Goal: Task Accomplishment & Management: Use online tool/utility

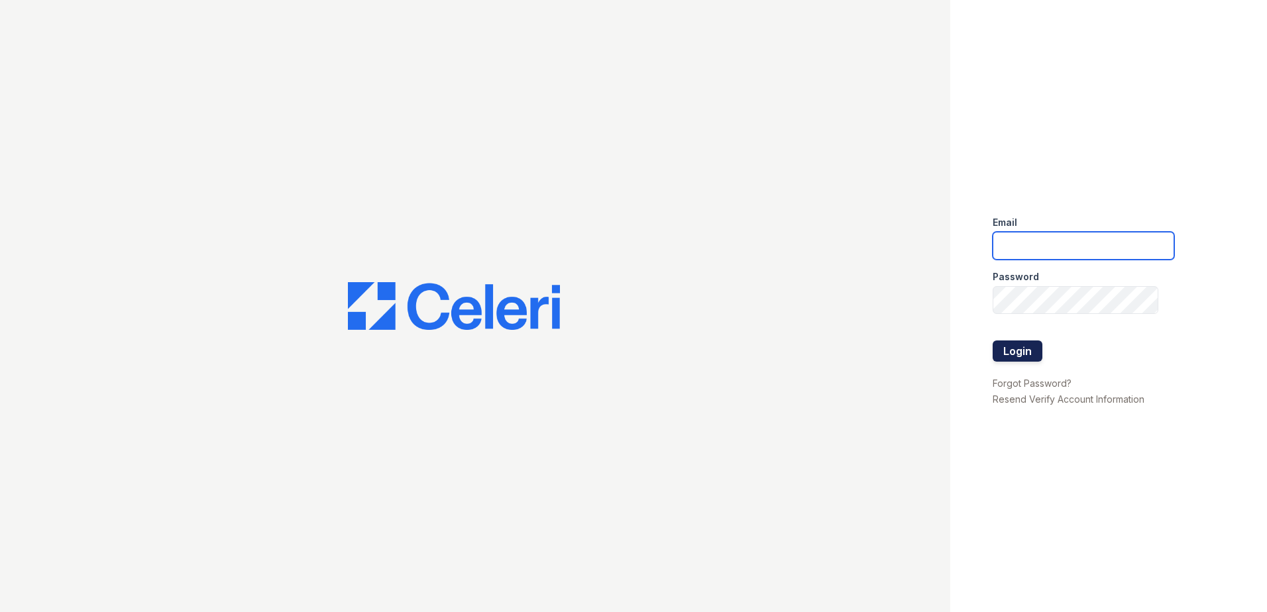
type input "jcartagena@trinity-pm.com"
click at [1012, 347] on button "Login" at bounding box center [1017, 351] width 50 height 21
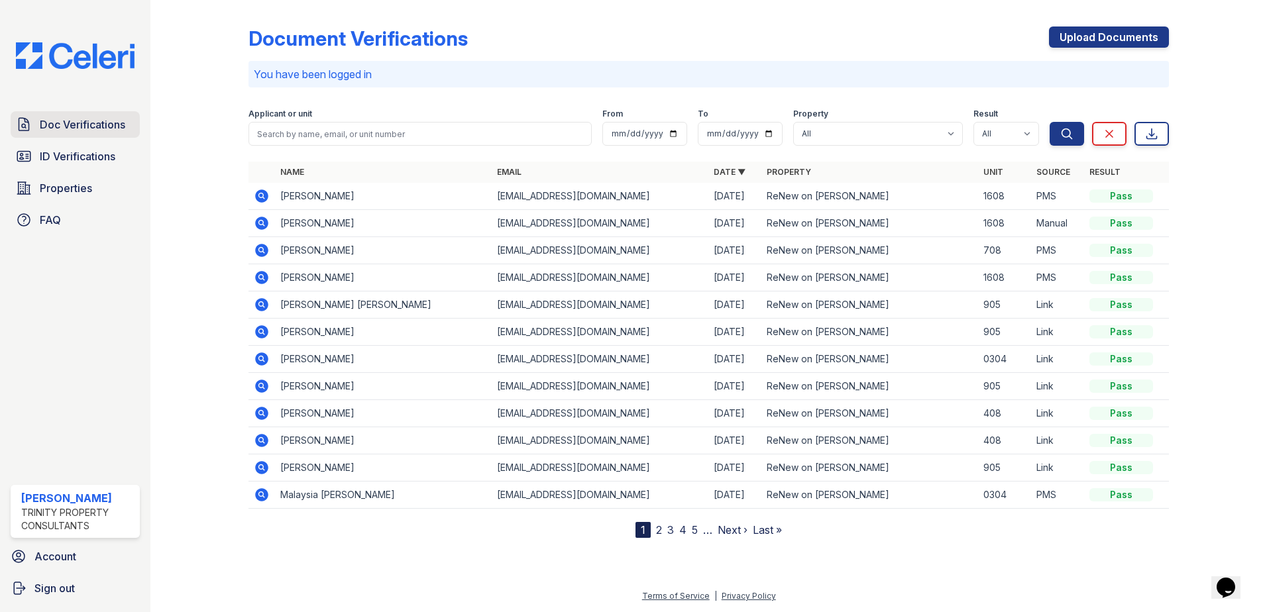
click at [69, 121] on span "Doc Verifications" at bounding box center [82, 125] width 85 height 16
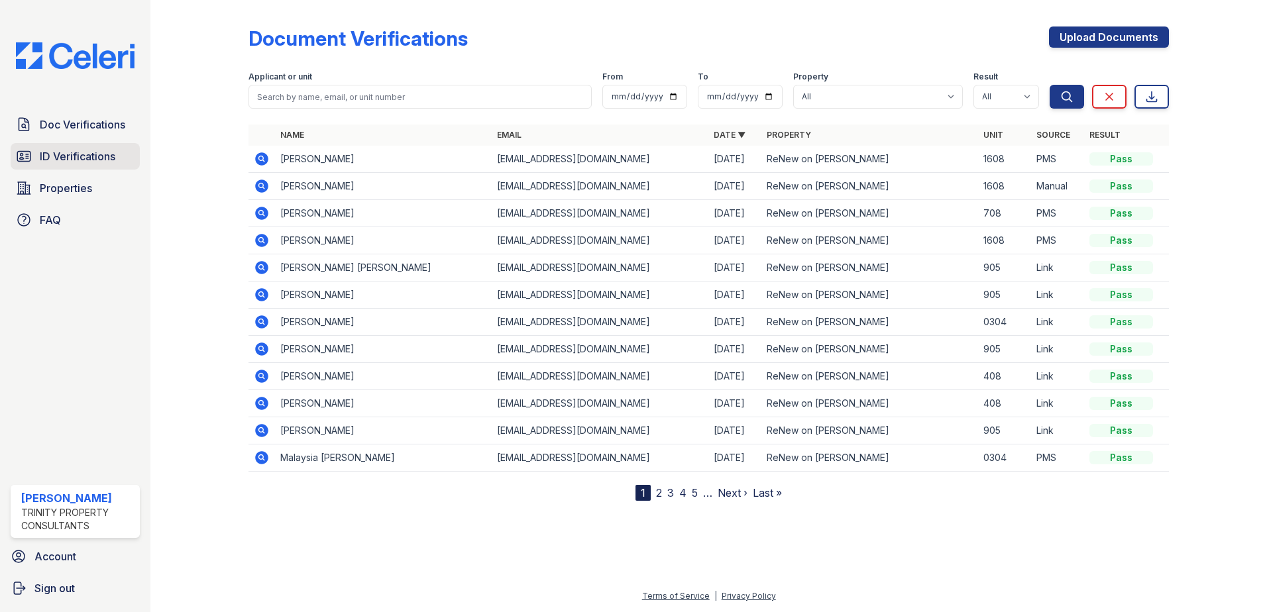
click at [87, 154] on span "ID Verifications" at bounding box center [78, 156] width 76 height 16
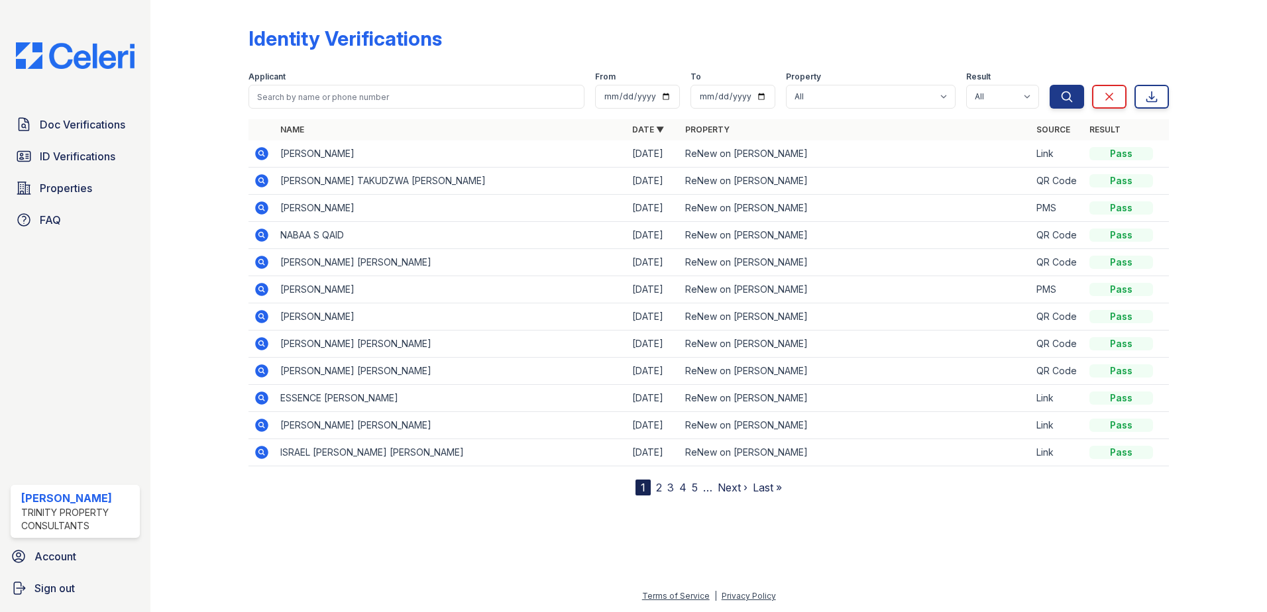
click at [89, 114] on link "Doc Verifications" at bounding box center [75, 124] width 129 height 26
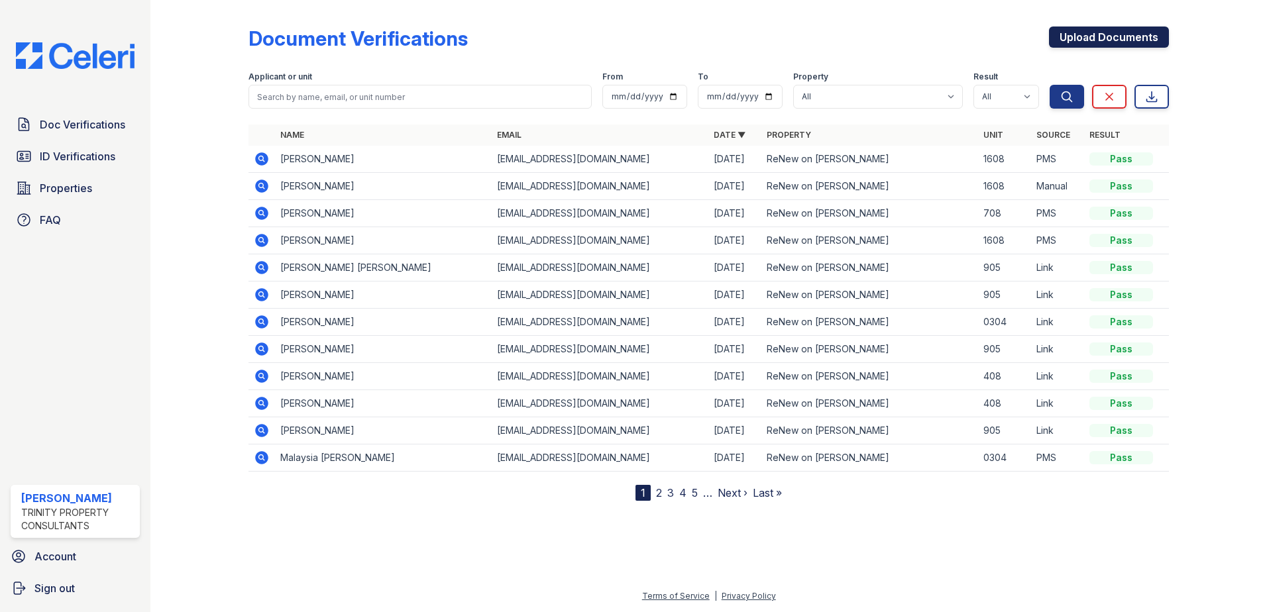
click at [1104, 41] on link "Upload Documents" at bounding box center [1109, 36] width 120 height 21
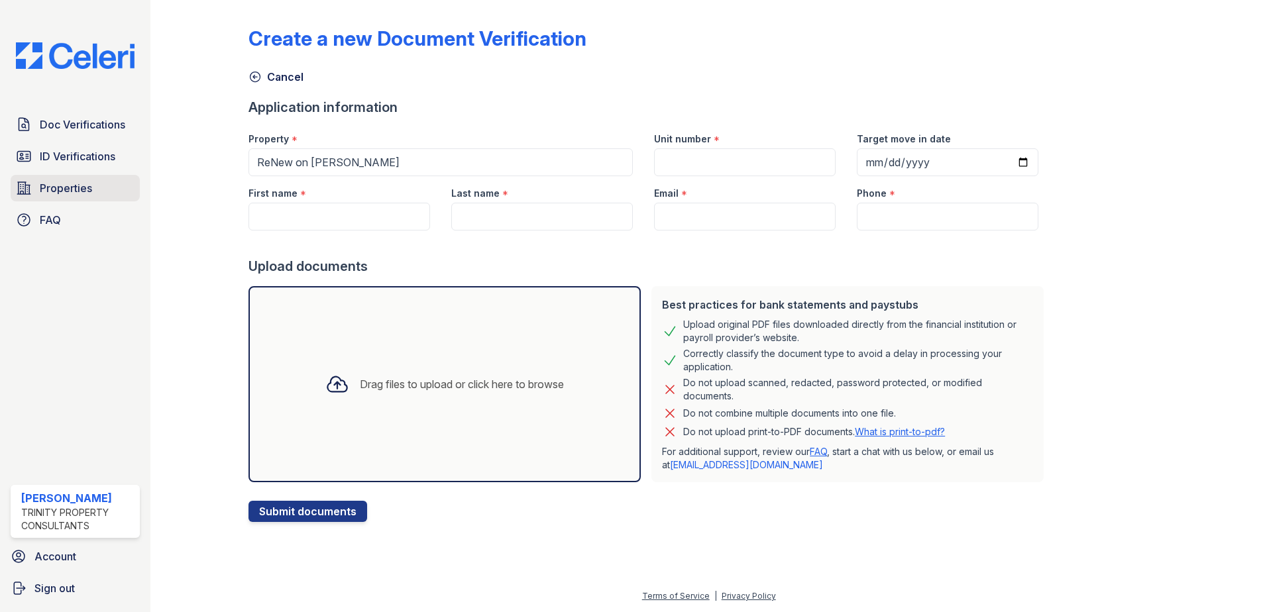
click at [38, 189] on link "Properties" at bounding box center [75, 188] width 129 height 26
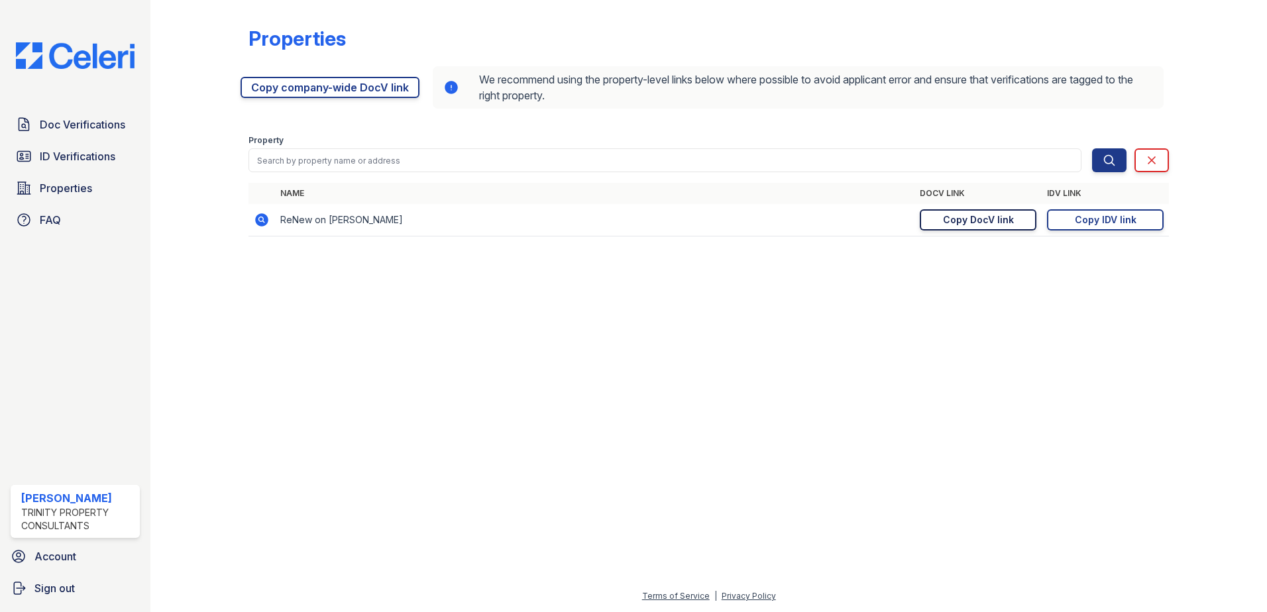
click at [972, 229] on link "Copy DocV link Copy link" at bounding box center [977, 219] width 117 height 21
click at [975, 226] on div "Copy DocV link" at bounding box center [978, 219] width 71 height 13
